Goal: Transaction & Acquisition: Purchase product/service

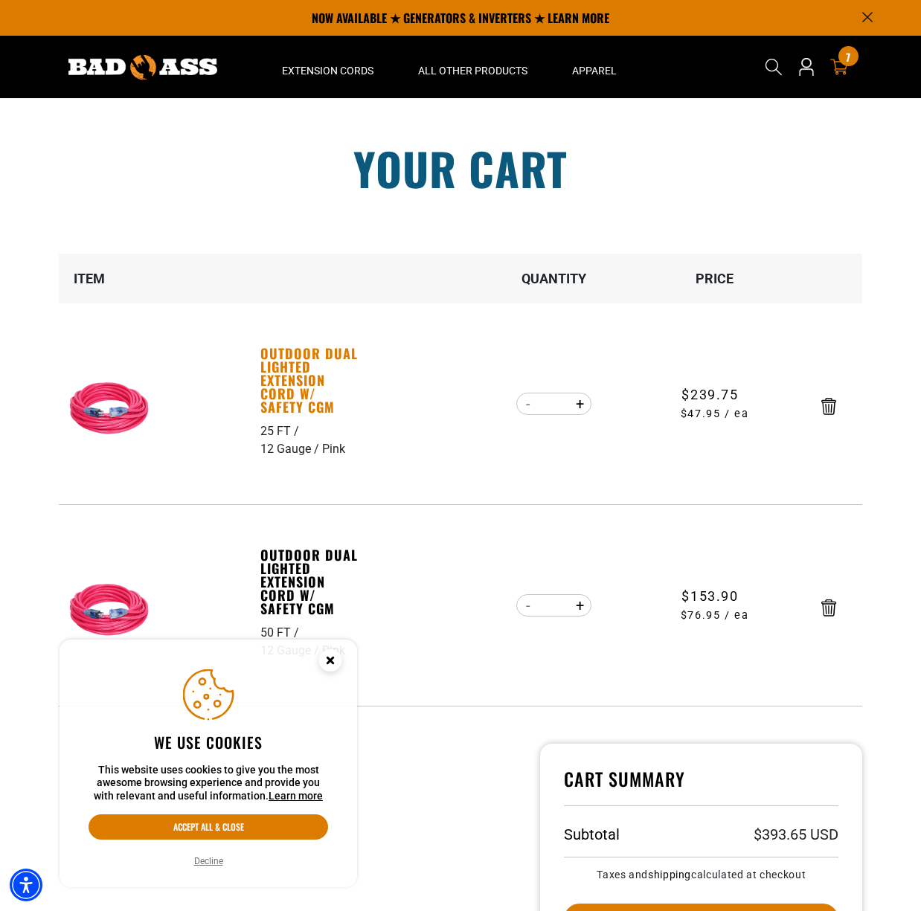
click at [284, 384] on link "Outdoor Dual Lighted Extension Cord w/ Safety CGM" at bounding box center [311, 380] width 103 height 67
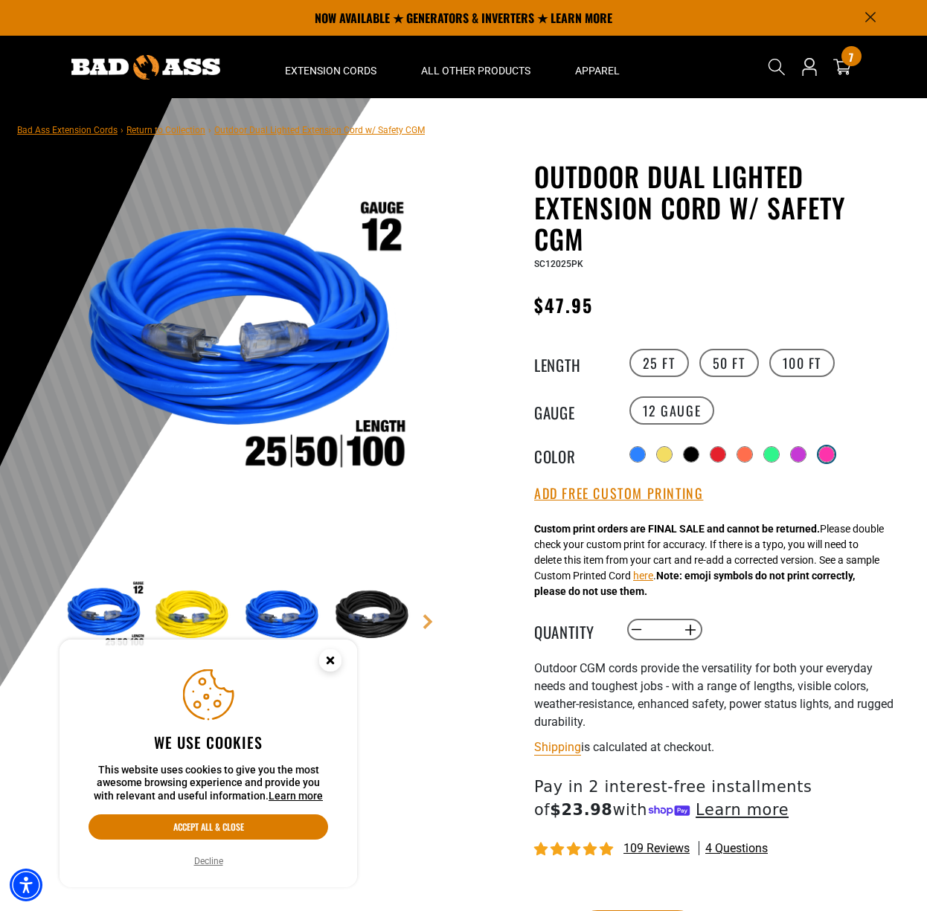
click at [832, 454] on div at bounding box center [826, 454] width 15 height 15
